Goal: Task Accomplishment & Management: Use online tool/utility

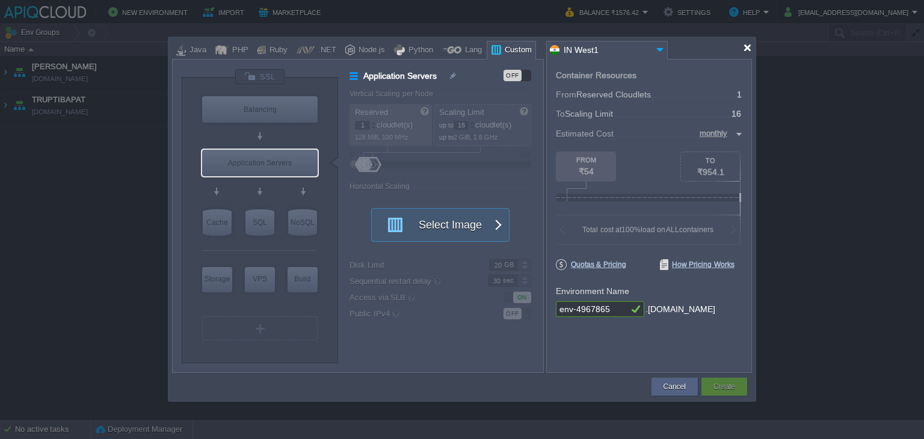
click at [748, 46] on div at bounding box center [747, 47] width 9 height 9
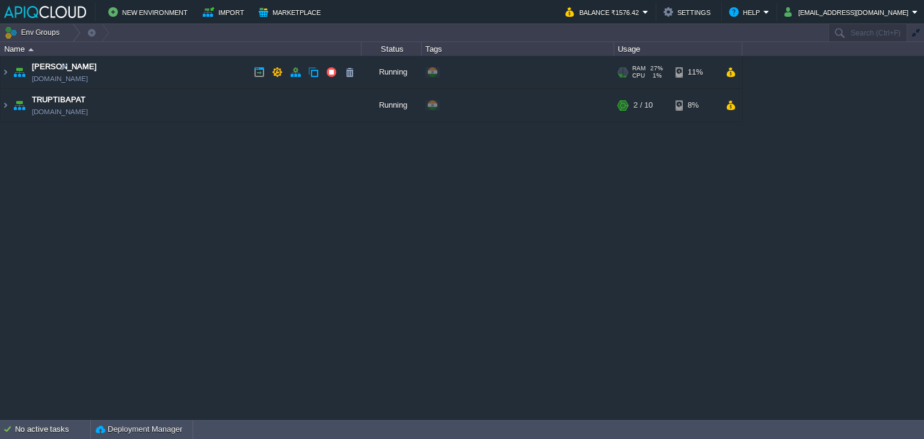
click at [212, 73] on td "Anand [DOMAIN_NAME]" at bounding box center [181, 72] width 361 height 33
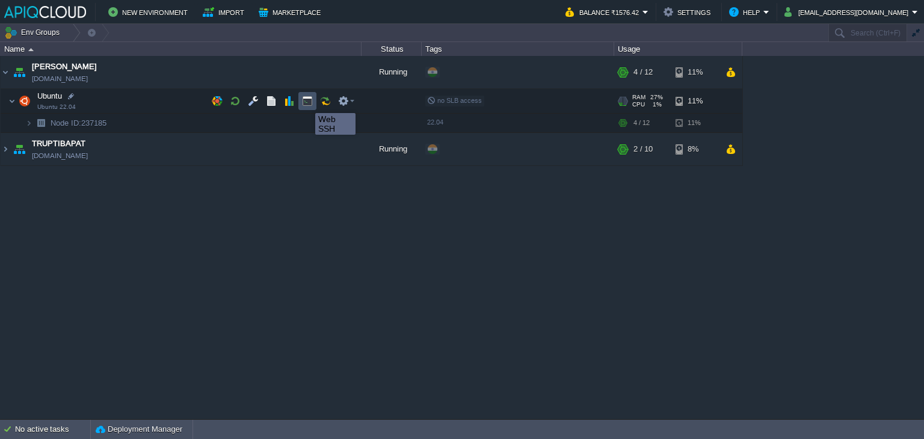
click at [306, 102] on button "button" at bounding box center [307, 101] width 11 height 11
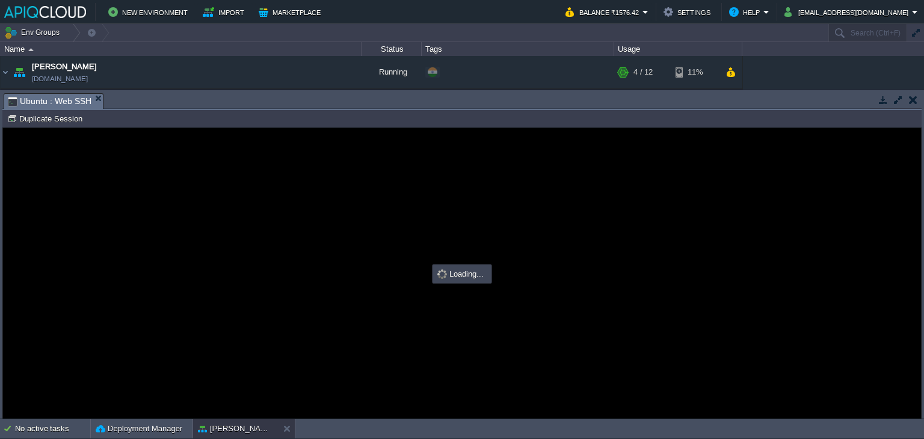
type input "#000000"
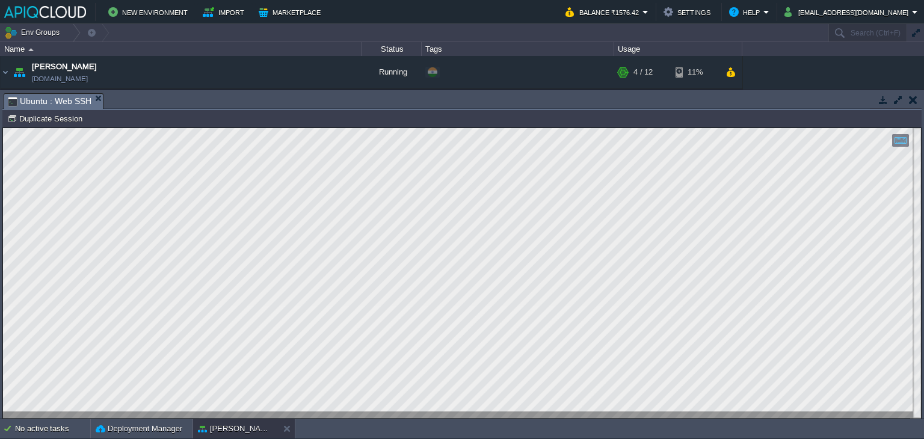
click at [912, 94] on button "button" at bounding box center [913, 99] width 8 height 11
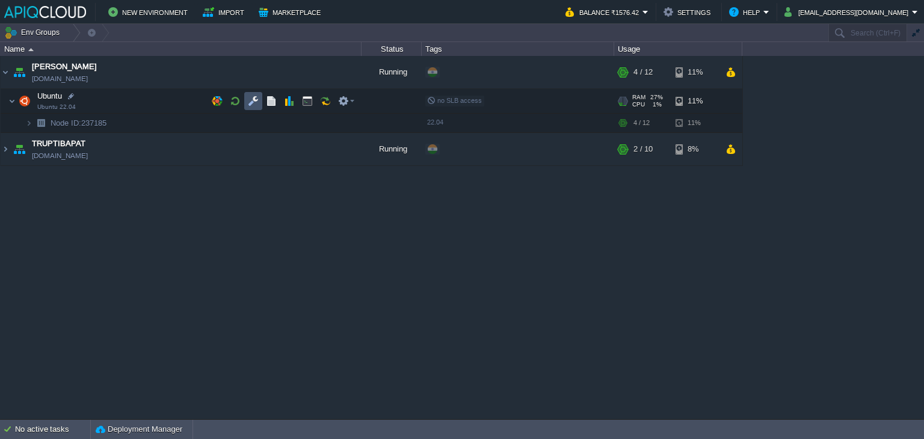
click at [253, 103] on button "button" at bounding box center [253, 101] width 11 height 11
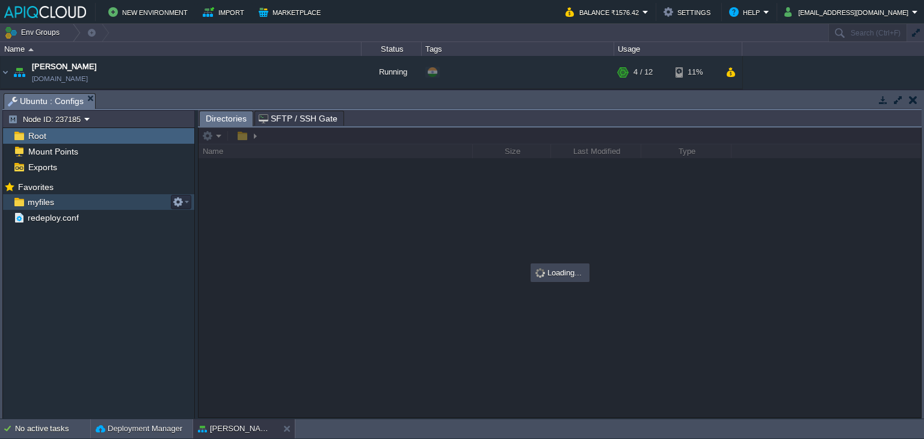
click at [43, 201] on span "myfiles" at bounding box center [40, 202] width 31 height 11
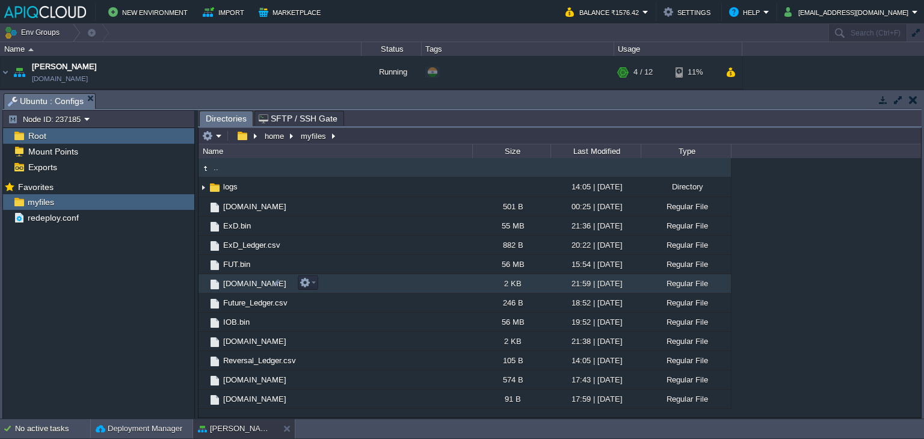
click at [235, 287] on span "[DOMAIN_NAME]" at bounding box center [254, 283] width 67 height 10
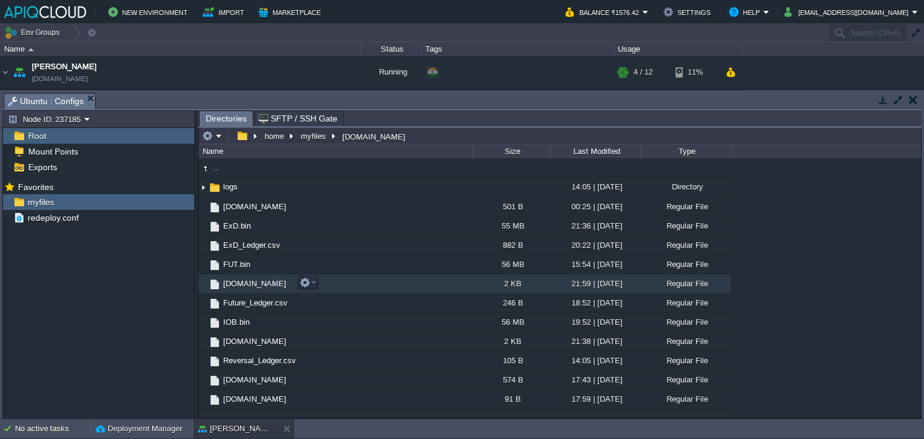
click at [235, 287] on span "[DOMAIN_NAME]" at bounding box center [254, 283] width 67 height 10
click at [915, 100] on button "button" at bounding box center [913, 99] width 8 height 11
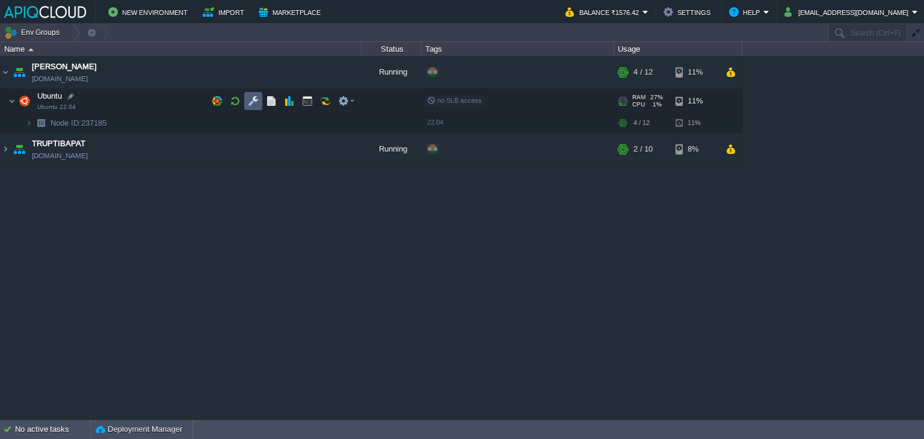
click at [257, 99] on button "button" at bounding box center [253, 101] width 11 height 11
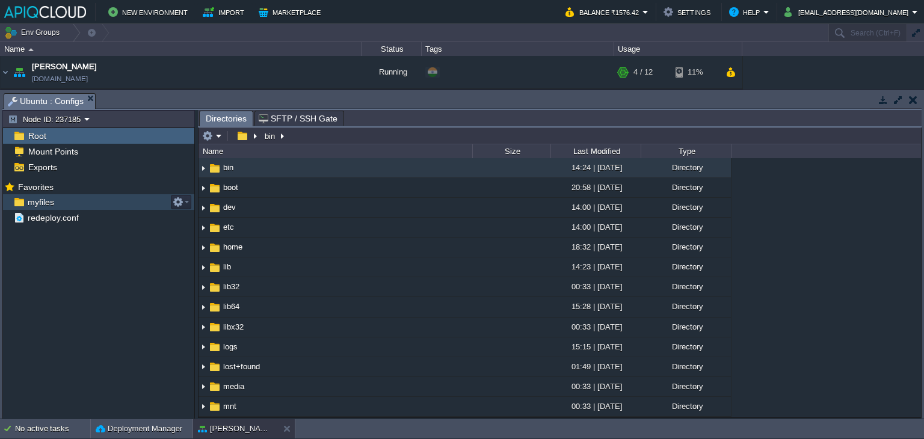
click at [53, 204] on span "myfiles" at bounding box center [40, 202] width 31 height 11
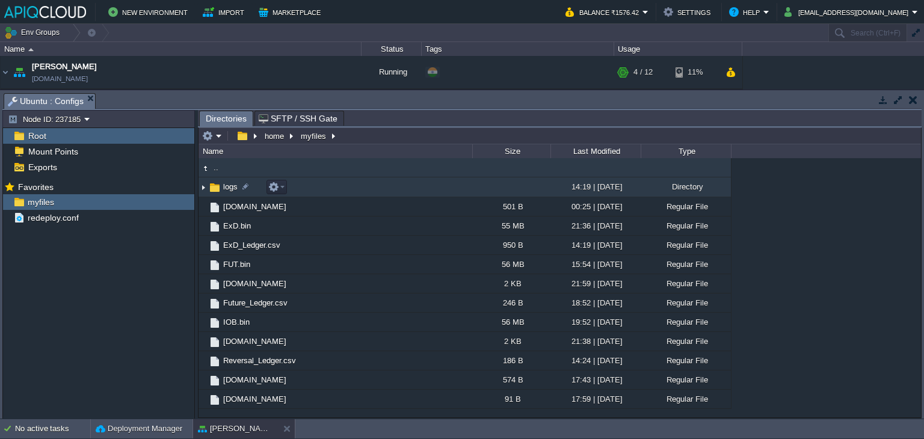
click at [204, 187] on img at bounding box center [203, 187] width 10 height 19
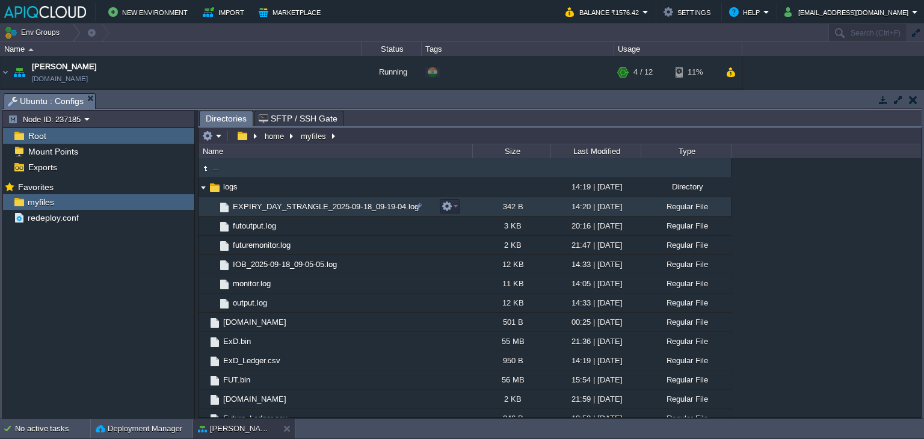
click at [296, 210] on span "EXPIRY_DAY_STRANGLE_2025-09-18_09-19-04.log" at bounding box center [325, 206] width 189 height 10
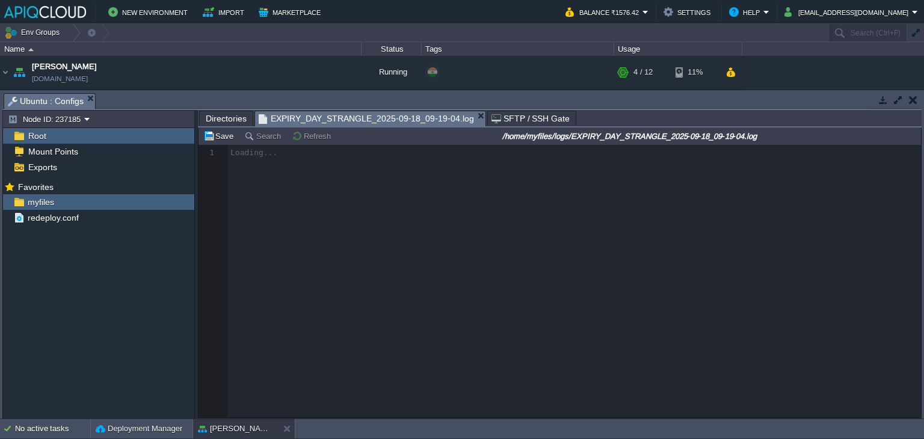
click at [222, 114] on span "Directories" at bounding box center [226, 118] width 41 height 14
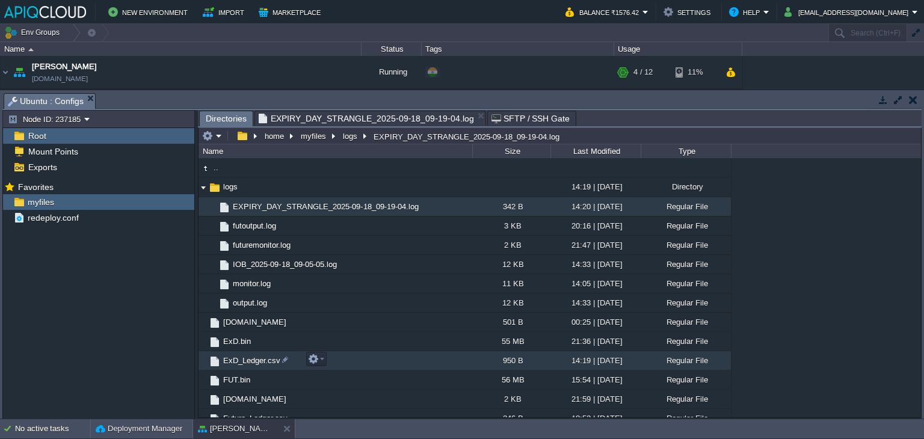
click at [250, 361] on span "ExD_Ledger.csv" at bounding box center [251, 360] width 61 height 10
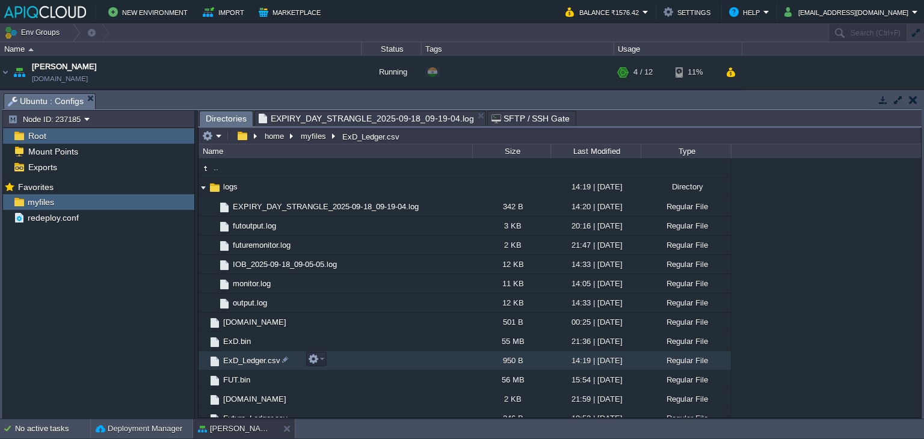
click at [250, 361] on span "ExD_Ledger.csv" at bounding box center [251, 360] width 61 height 10
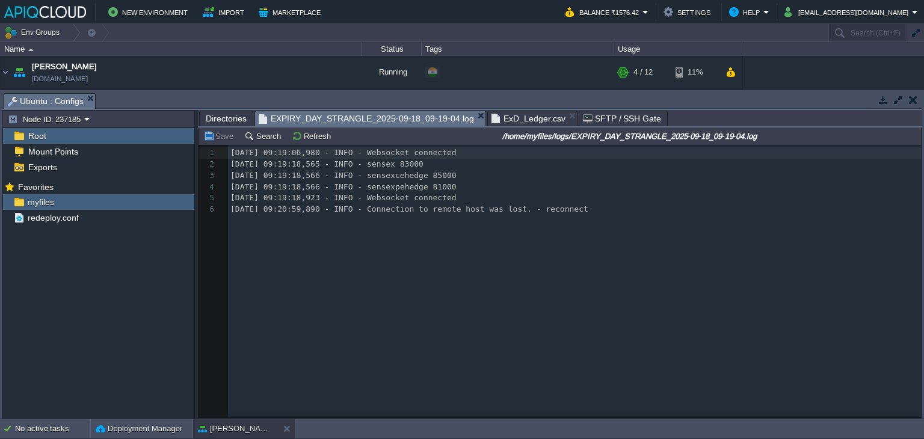
click at [325, 114] on span "EXPIRY_DAY_STRANGLE_2025-09-18_09-19-04.log" at bounding box center [366, 118] width 215 height 15
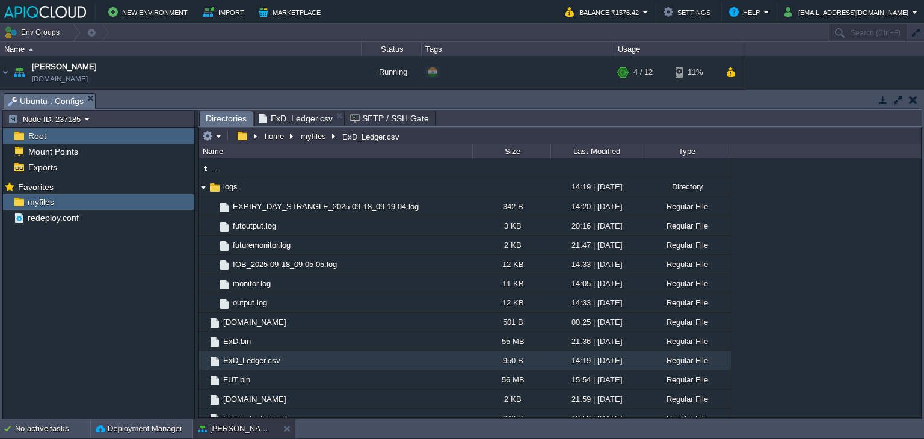
click at [290, 119] on span "ExD_Ledger.csv" at bounding box center [296, 118] width 74 height 14
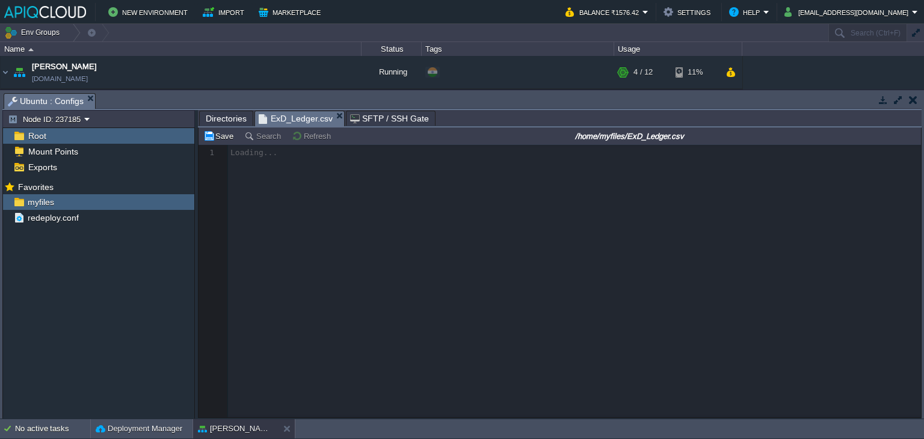
scroll to position [4, 0]
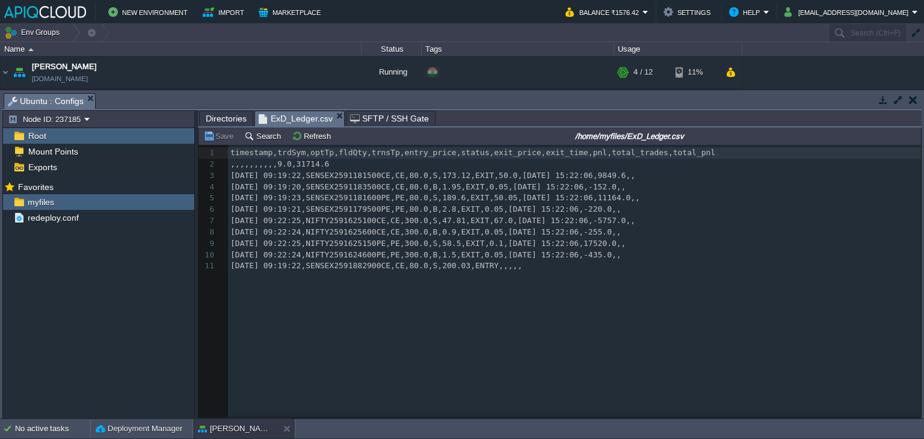
click at [219, 118] on span "Directories" at bounding box center [226, 118] width 41 height 14
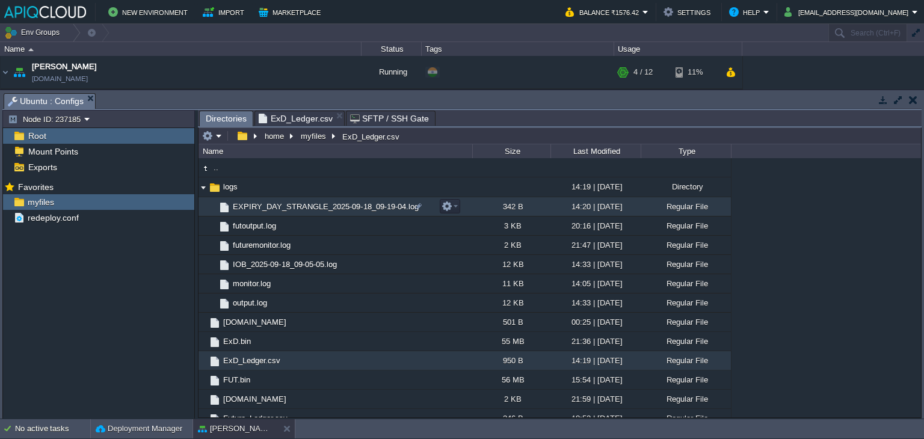
click at [302, 212] on span "EXPIRY_DAY_STRANGLE_2025-09-18_09-19-04.log" at bounding box center [325, 206] width 189 height 10
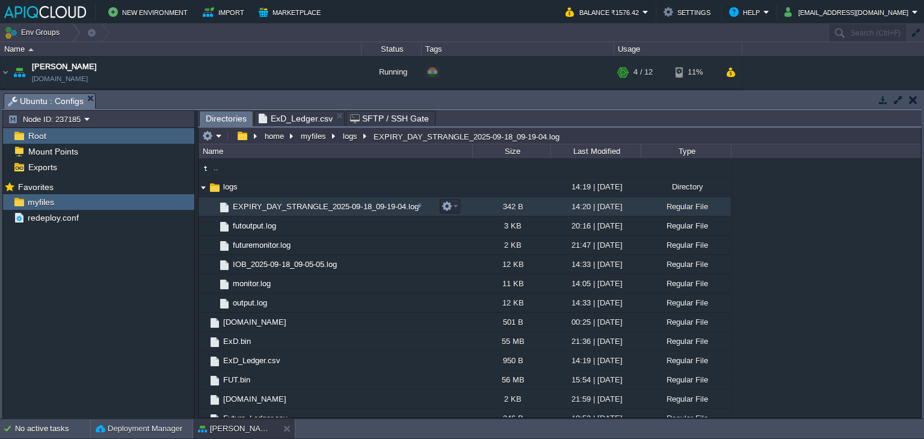
click at [302, 212] on span "EXPIRY_DAY_STRANGLE_2025-09-18_09-19-04.log" at bounding box center [325, 206] width 189 height 10
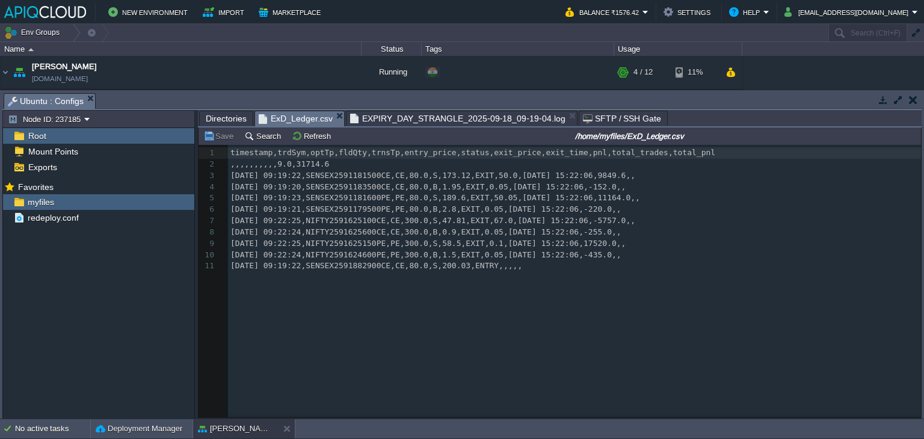
click at [288, 118] on span "ExD_Ledger.csv" at bounding box center [296, 118] width 74 height 15
click at [405, 118] on span "EXPIRY_DAY_STRANGLE_2025-09-18_09-19-04.log" at bounding box center [457, 118] width 215 height 14
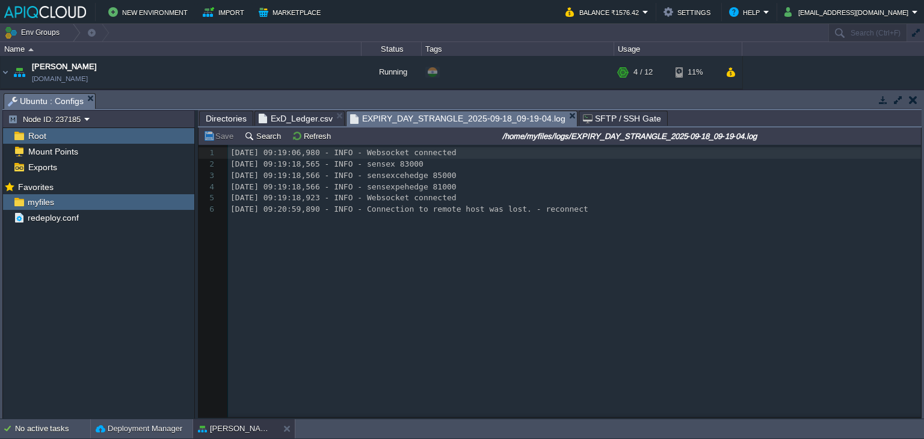
click at [301, 121] on span "ExD_Ledger.csv" at bounding box center [296, 118] width 74 height 14
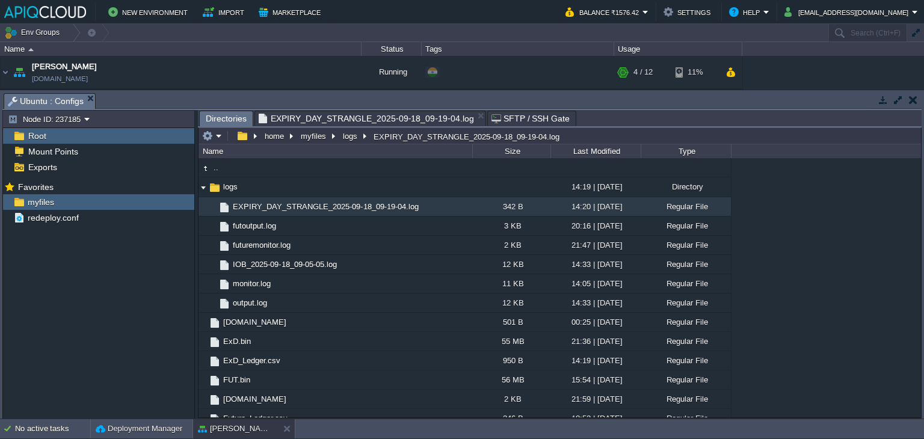
click at [373, 118] on span "EXPIRY_DAY_STRANGLE_2025-09-18_09-19-04.log" at bounding box center [366, 118] width 215 height 14
click at [377, 207] on span "EXPIRY_DAY_STRANGLE_2025-09-18_09-19-04.log" at bounding box center [325, 206] width 189 height 10
click at [912, 96] on button "button" at bounding box center [913, 99] width 8 height 11
